Goal: Find specific page/section: Find specific page/section

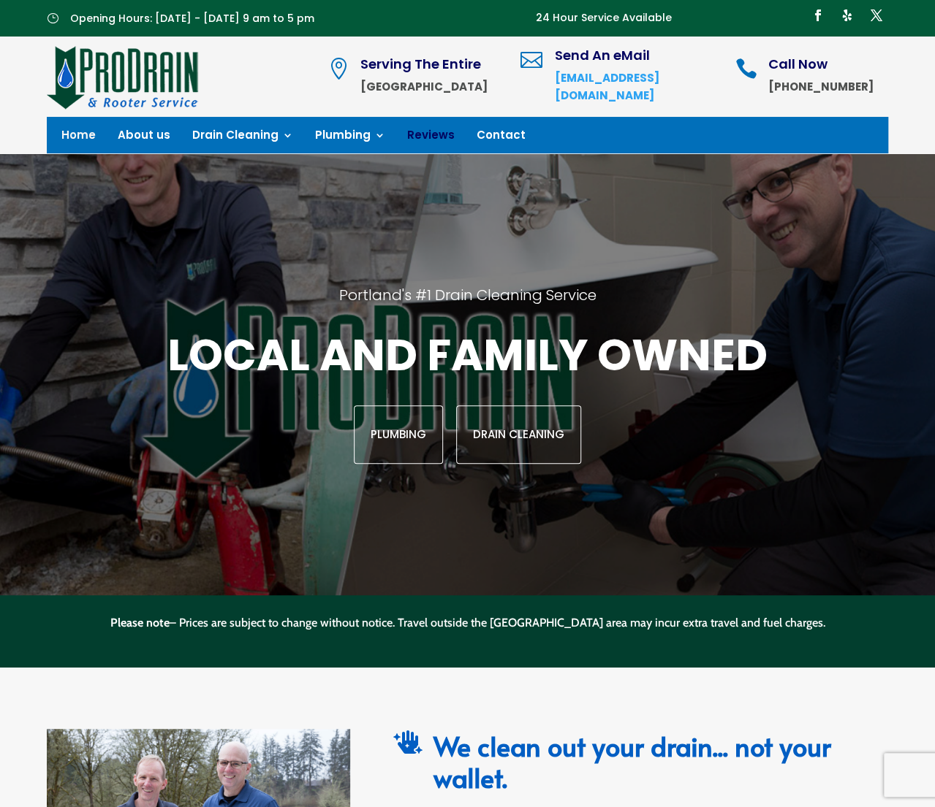
click at [425, 132] on link "Reviews" at bounding box center [430, 138] width 47 height 16
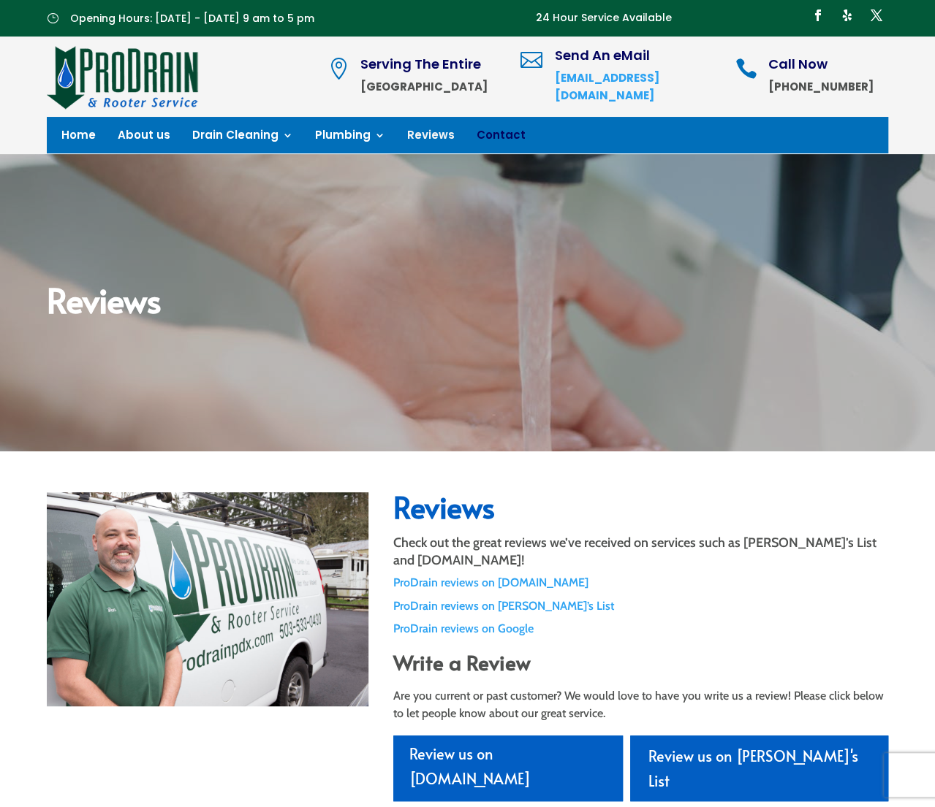
click at [485, 134] on link "Contact" at bounding box center [500, 138] width 49 height 16
